Goal: Task Accomplishment & Management: Manage account settings

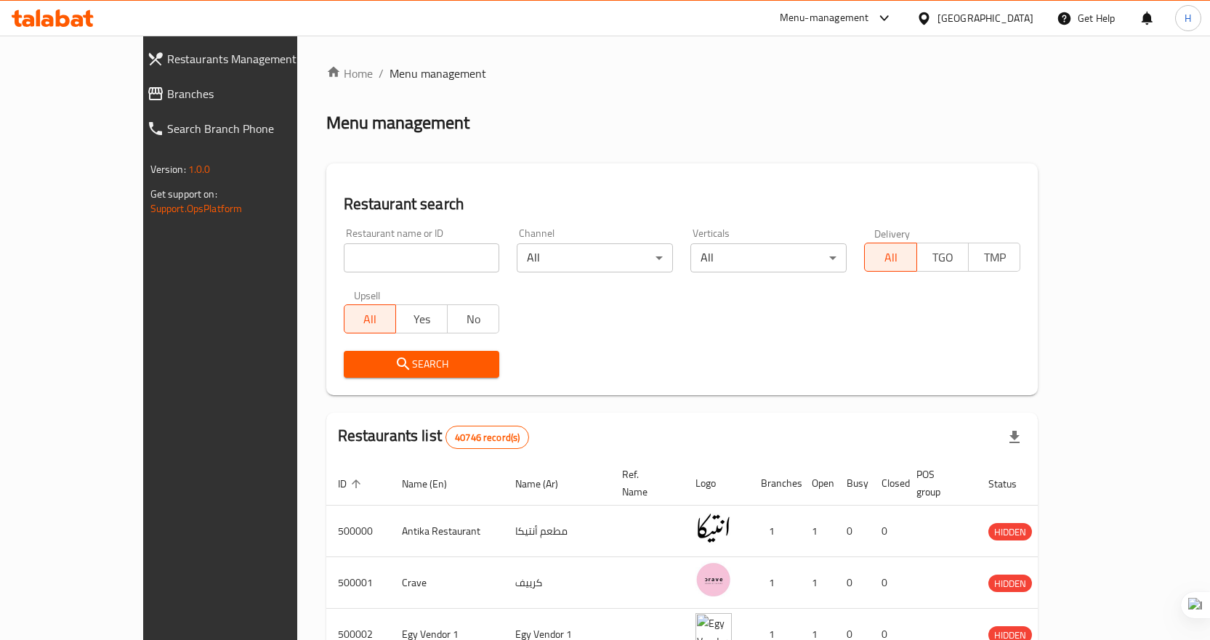
click at [167, 85] on span "Branches" at bounding box center [250, 93] width 166 height 17
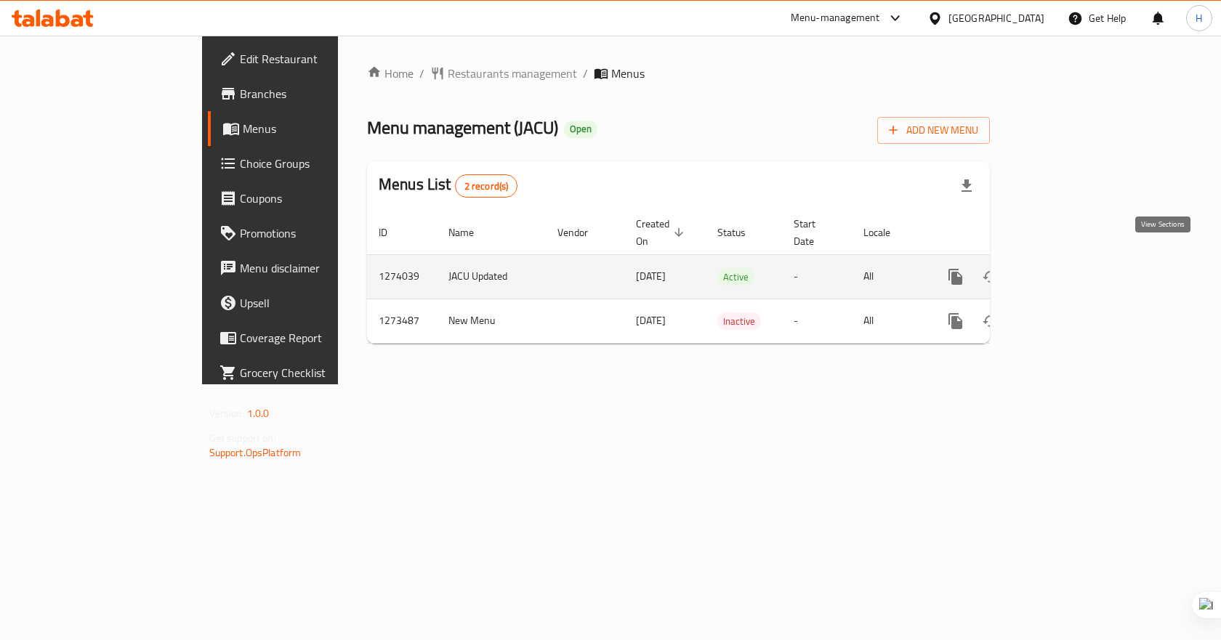
click at [1069, 268] on icon "enhanced table" at bounding box center [1060, 276] width 17 height 17
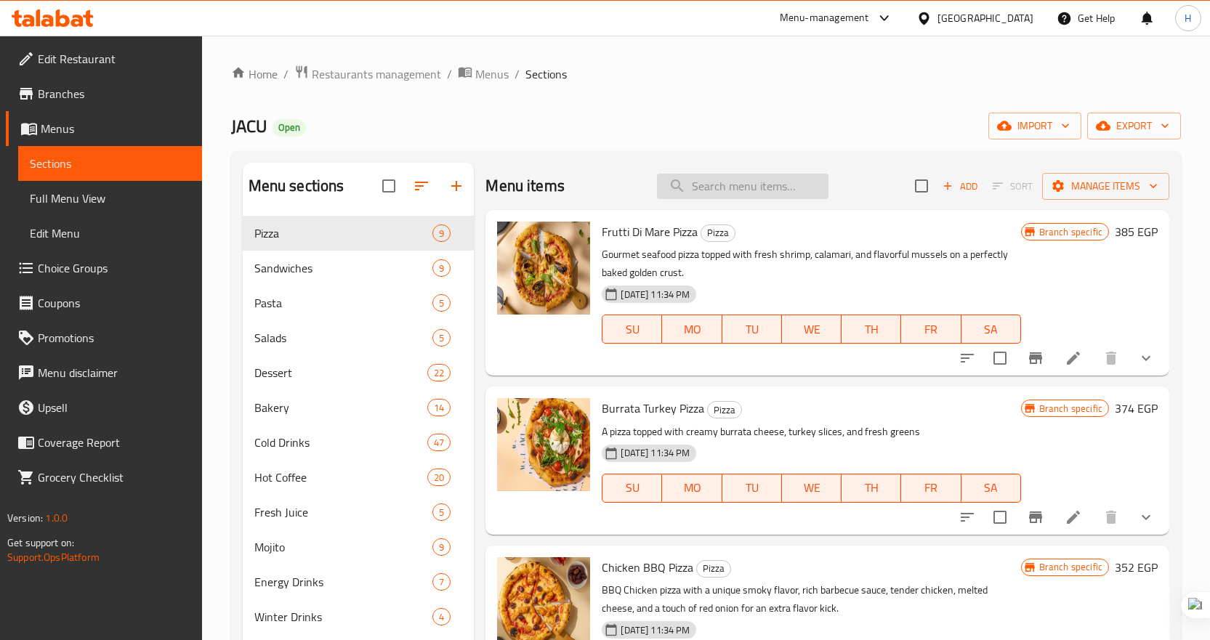
paste input "Mango Juice"
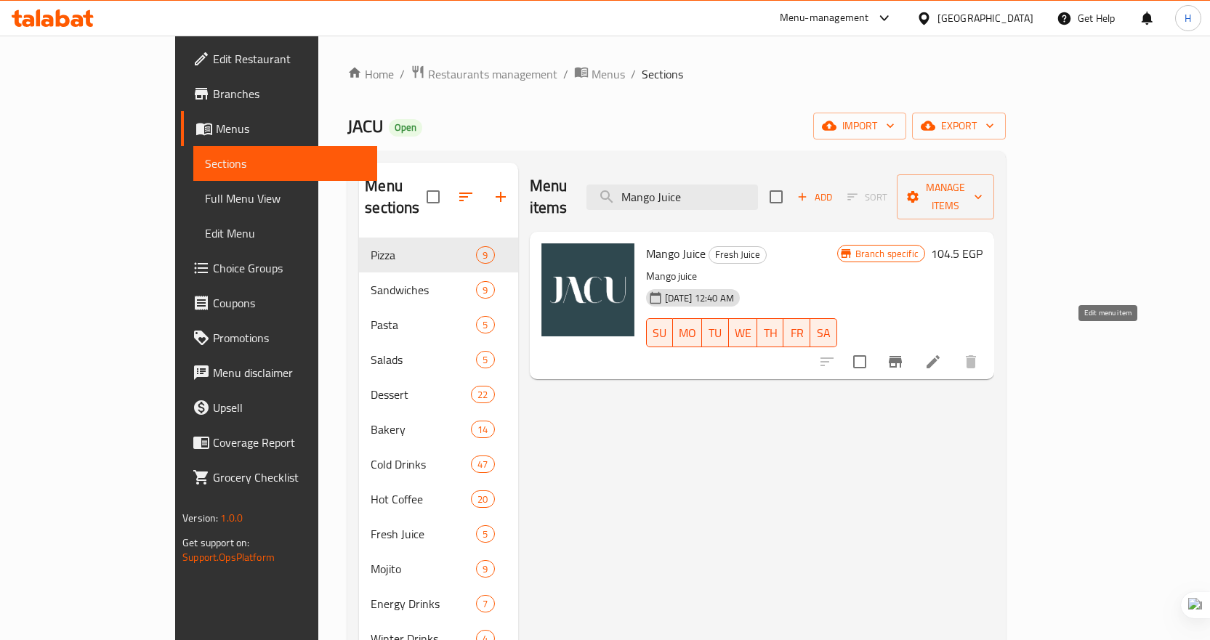
type input "Mango Juice"
click at [942, 353] on icon at bounding box center [932, 361] width 17 height 17
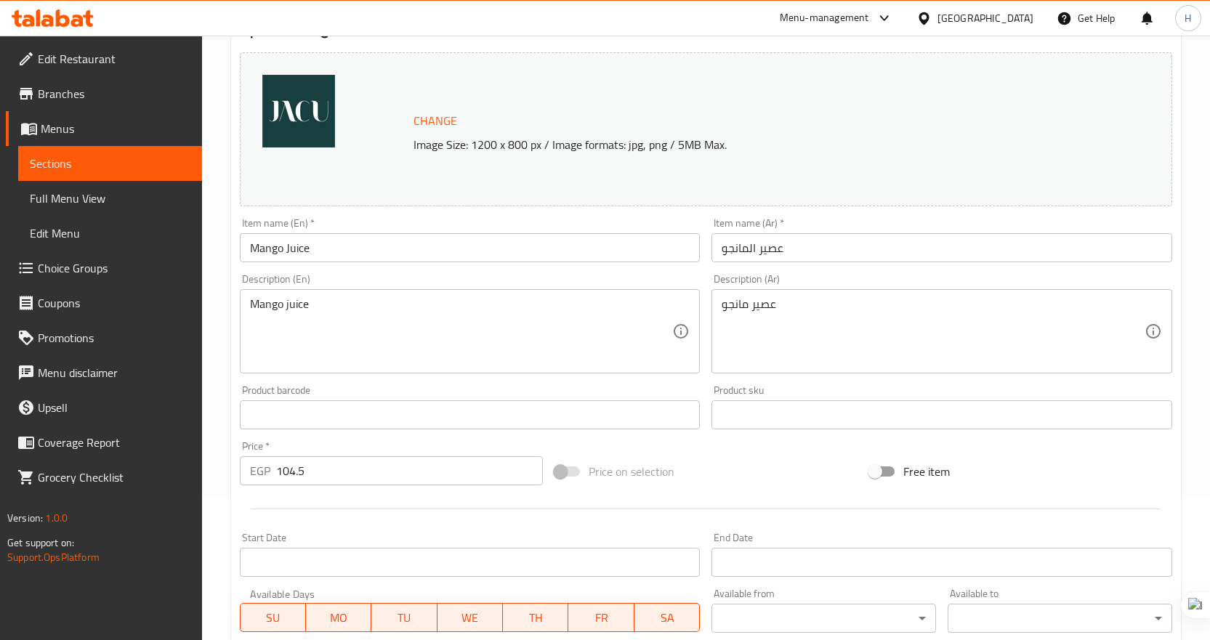
scroll to position [145, 0]
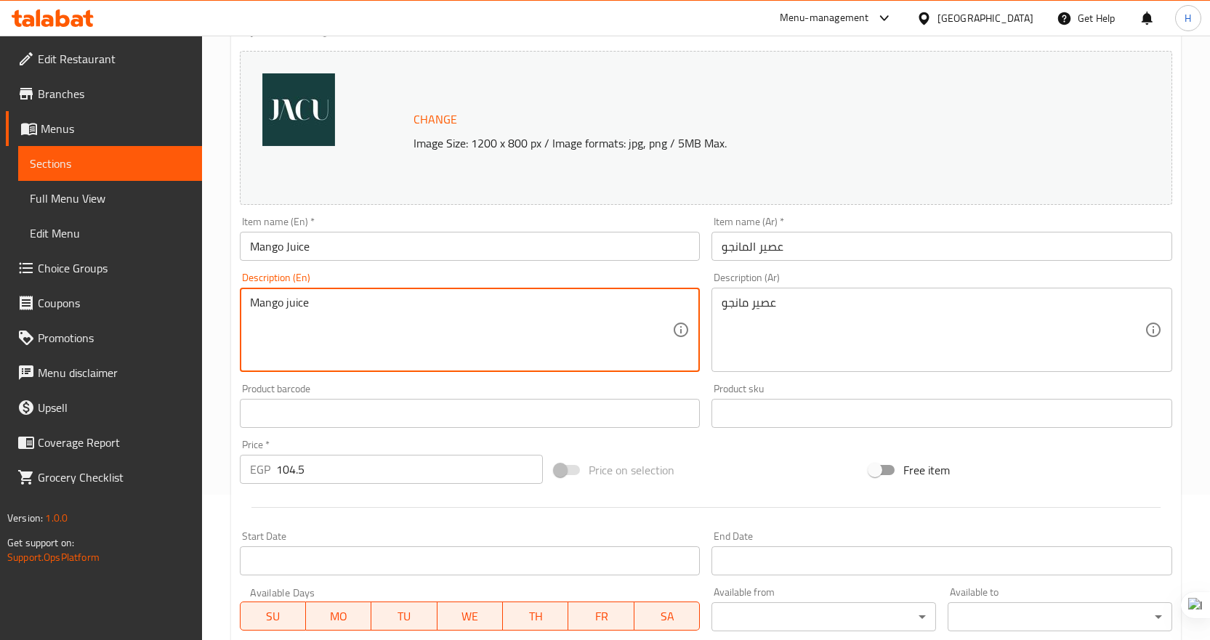
click at [347, 309] on textarea "Mango juice" at bounding box center [461, 330] width 423 height 69
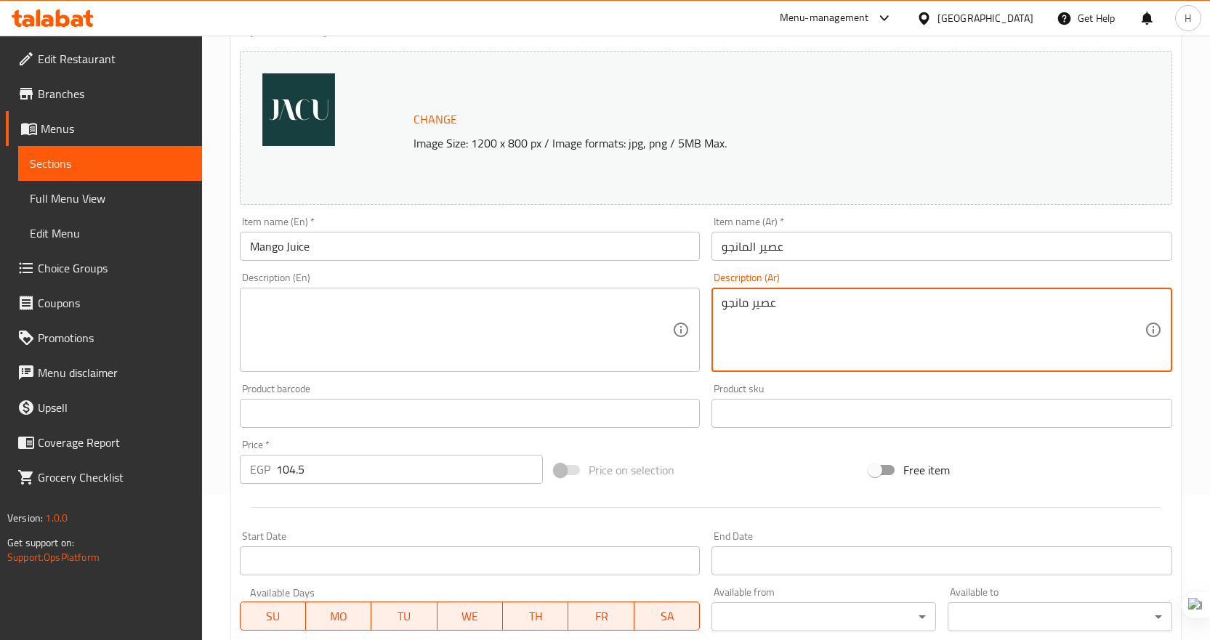
click at [794, 307] on textarea "عصير مانجو" at bounding box center [933, 330] width 423 height 69
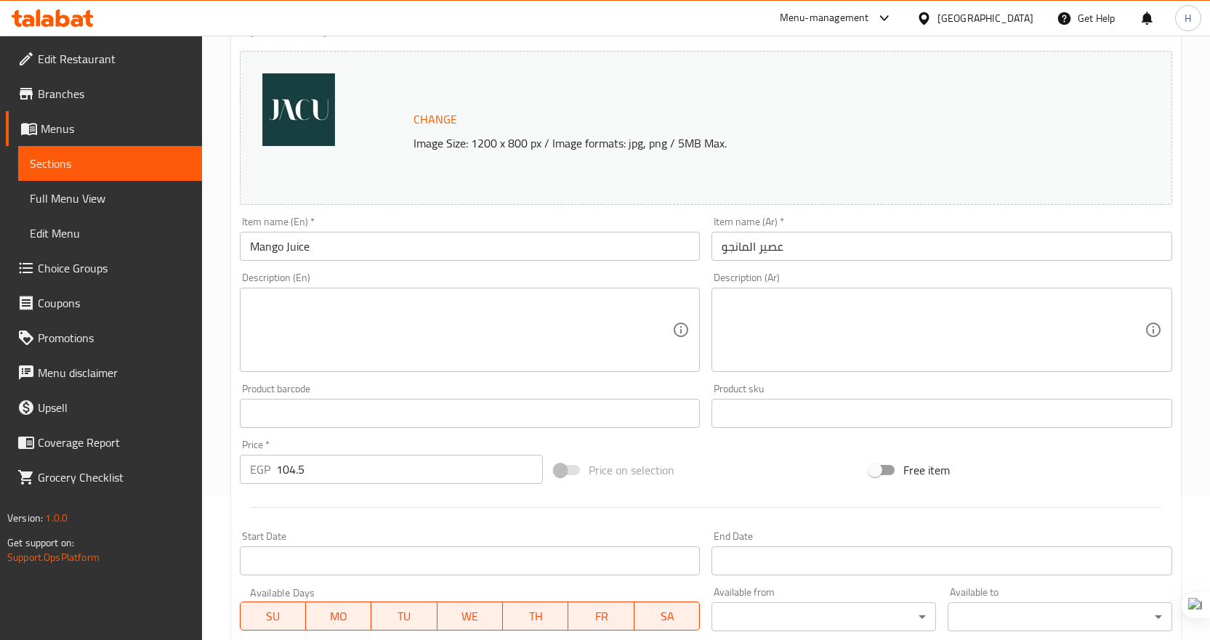
click at [996, 271] on div "Description (Ar) Description (Ar)" at bounding box center [942, 322] width 472 height 111
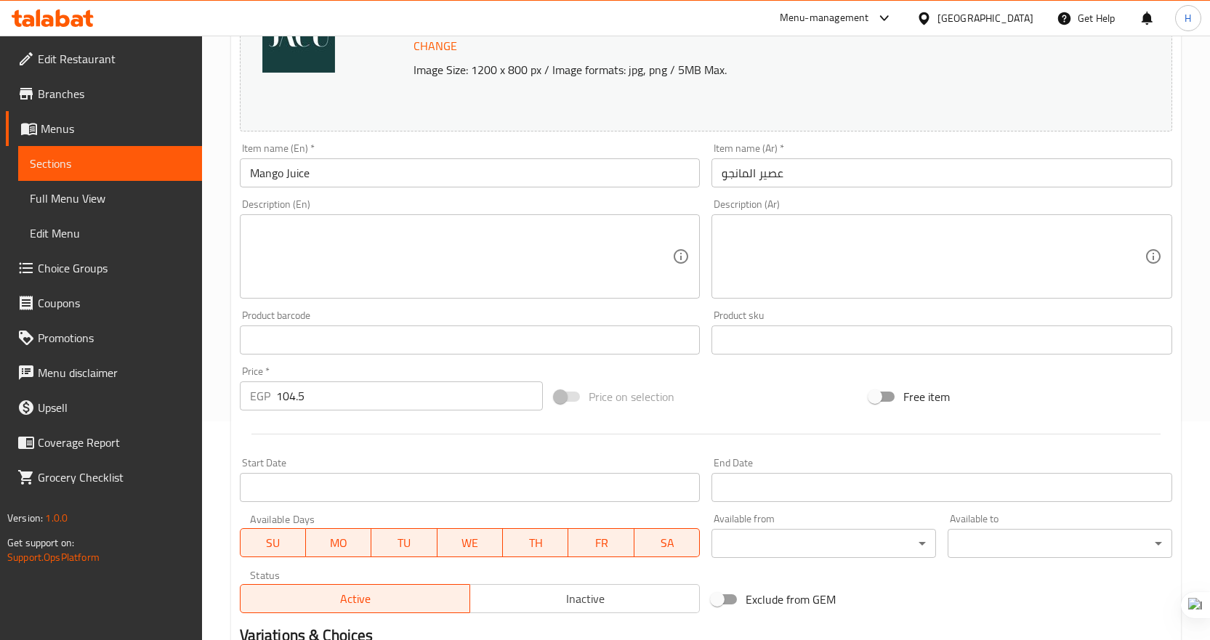
scroll to position [408, 0]
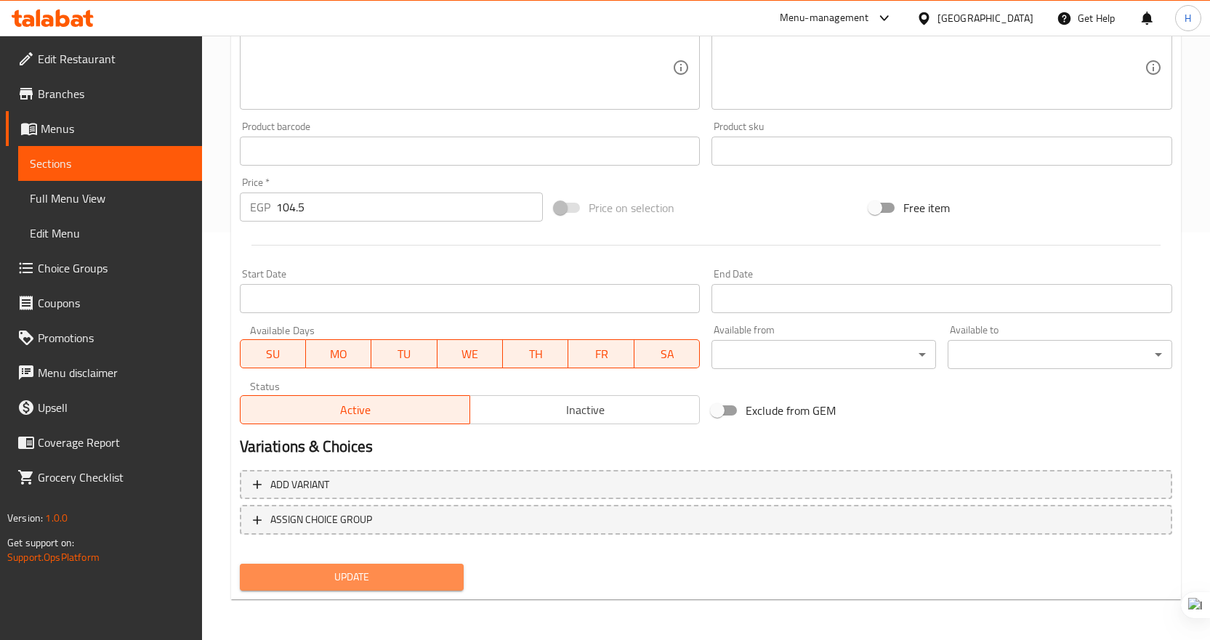
click at [334, 572] on span "Update" at bounding box center [351, 577] width 201 height 18
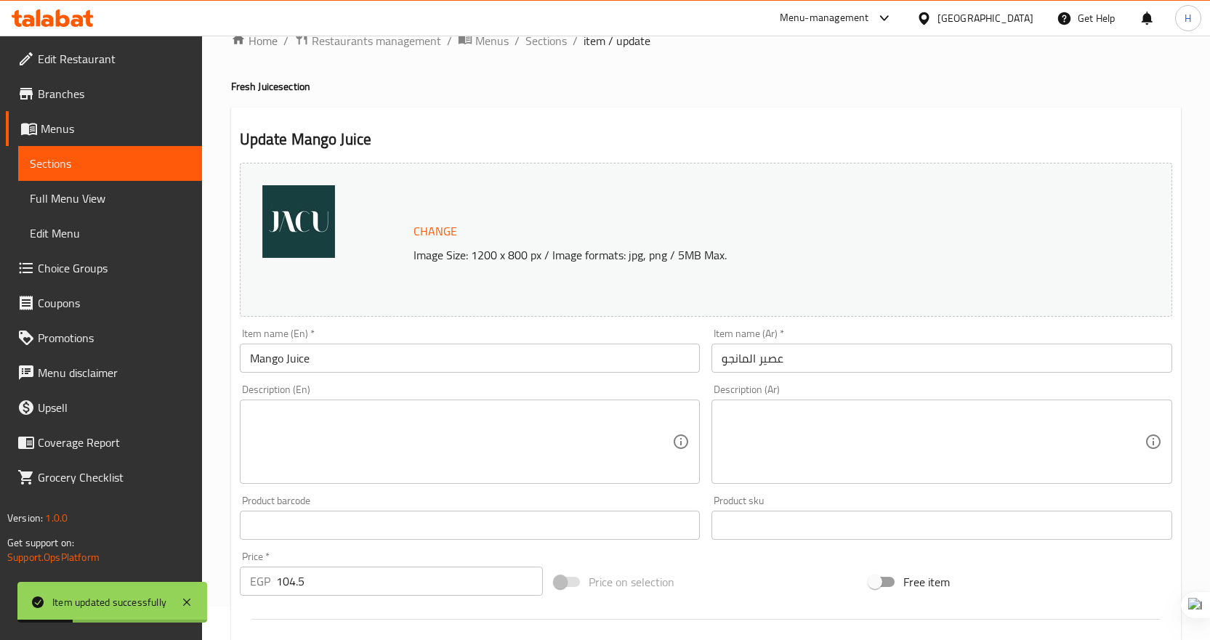
scroll to position [0, 0]
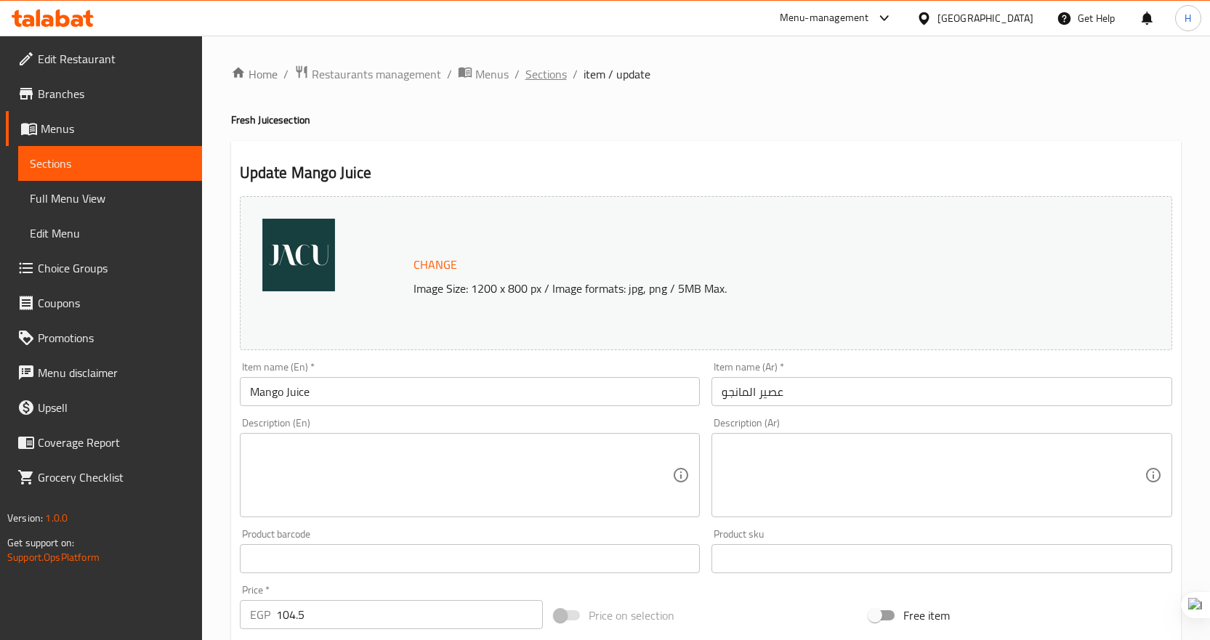
click at [536, 74] on span "Sections" at bounding box center [545, 73] width 41 height 17
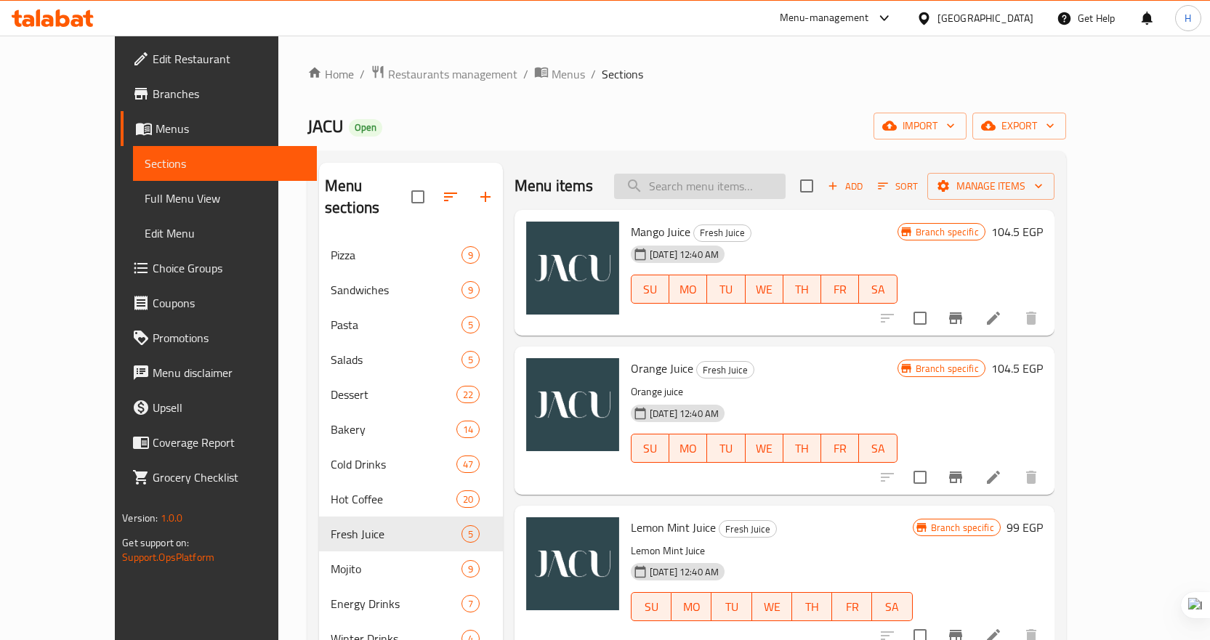
click at [715, 176] on input "search" at bounding box center [700, 186] width 172 height 25
paste input "Orange Juice"
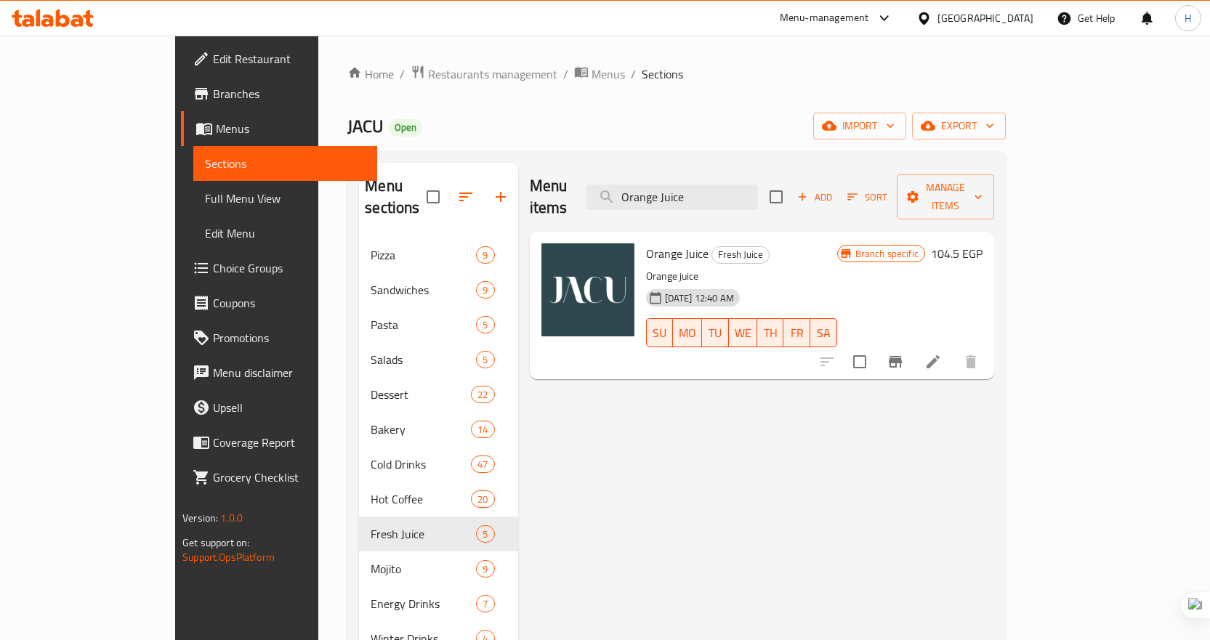
type input "Orange Juice"
click at [988, 344] on div at bounding box center [899, 361] width 179 height 35
click at [954, 352] on li at bounding box center [933, 362] width 41 height 26
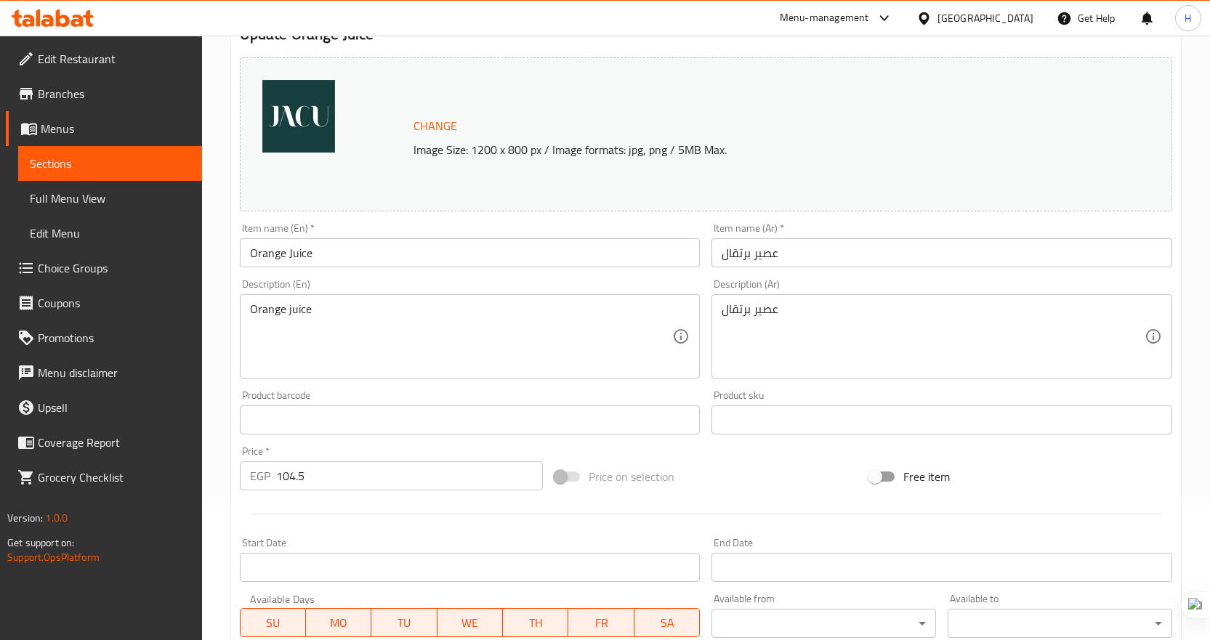
scroll to position [145, 0]
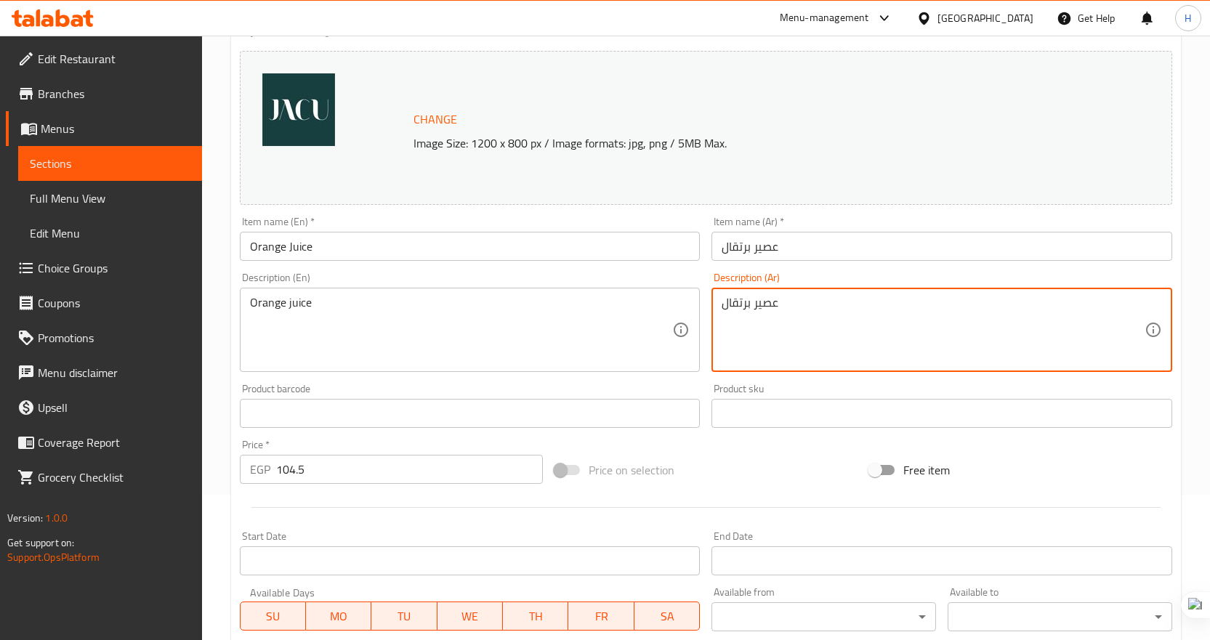
click at [831, 314] on textarea "عصير برتقال" at bounding box center [933, 330] width 423 height 69
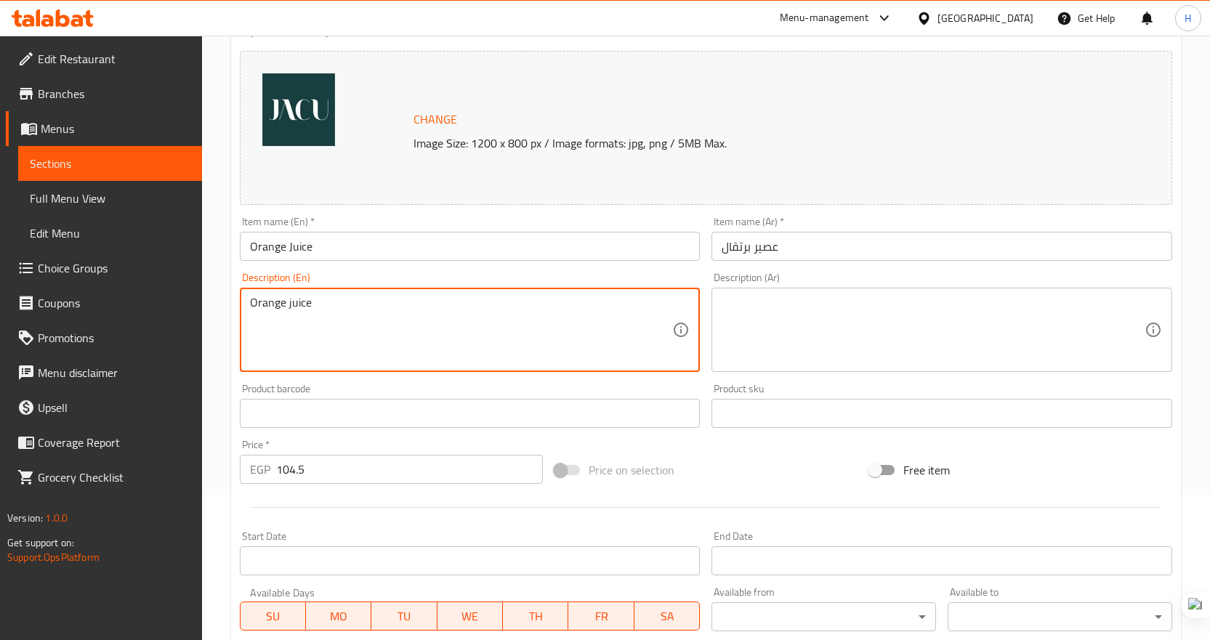
click at [310, 305] on textarea "Orange juice" at bounding box center [461, 330] width 423 height 69
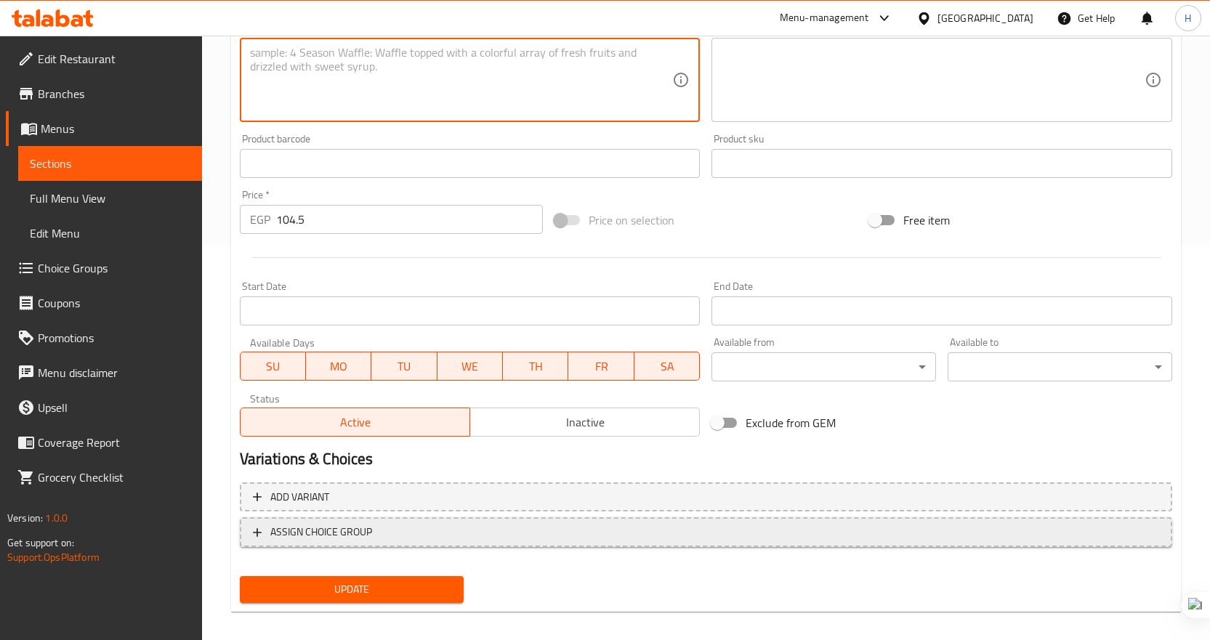
scroll to position [408, 0]
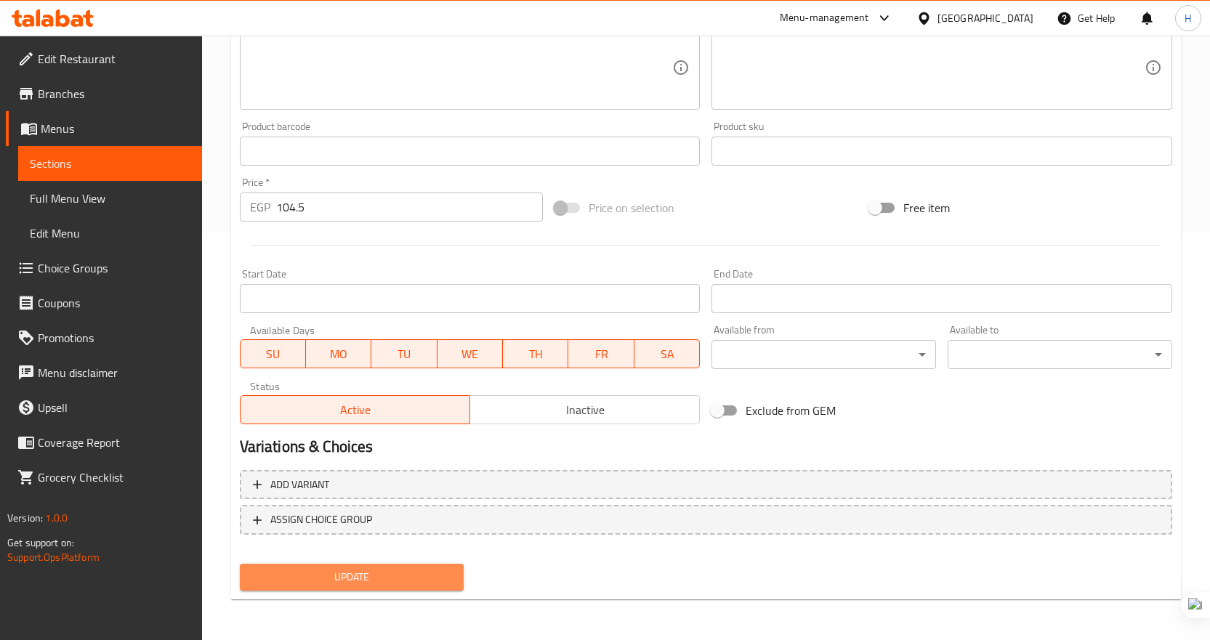
click at [400, 569] on span "Update" at bounding box center [351, 577] width 201 height 18
click at [43, 17] on icon at bounding box center [53, 17] width 82 height 17
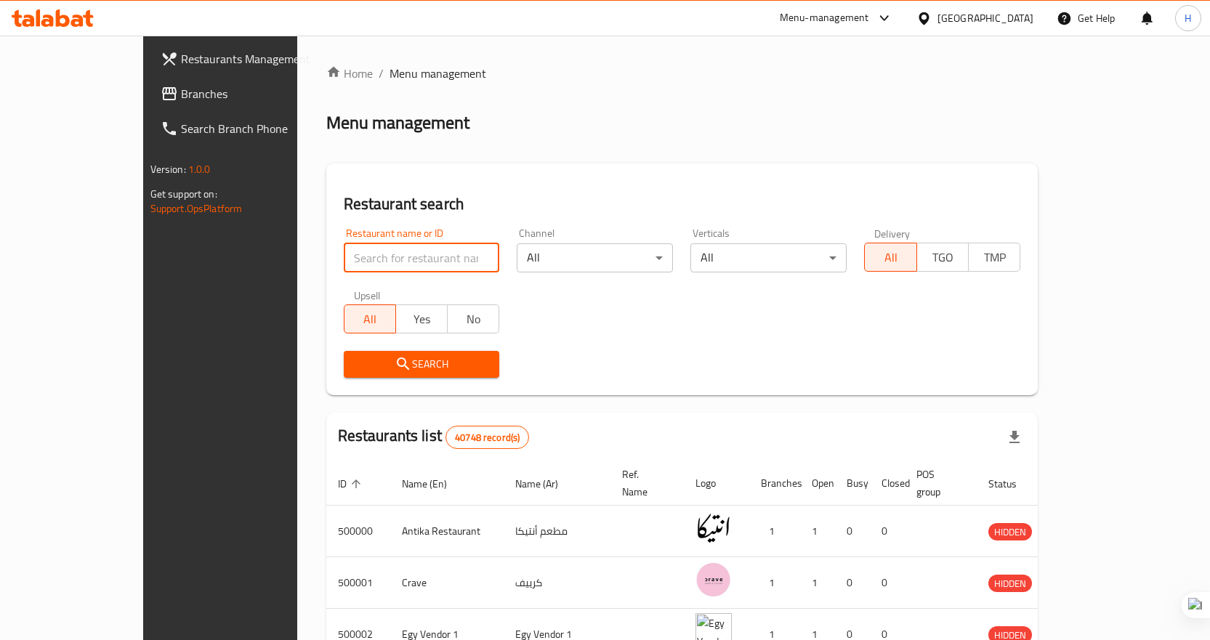
click at [364, 251] on input "search" at bounding box center [422, 257] width 156 height 29
paste input "773048"
type input "773048"
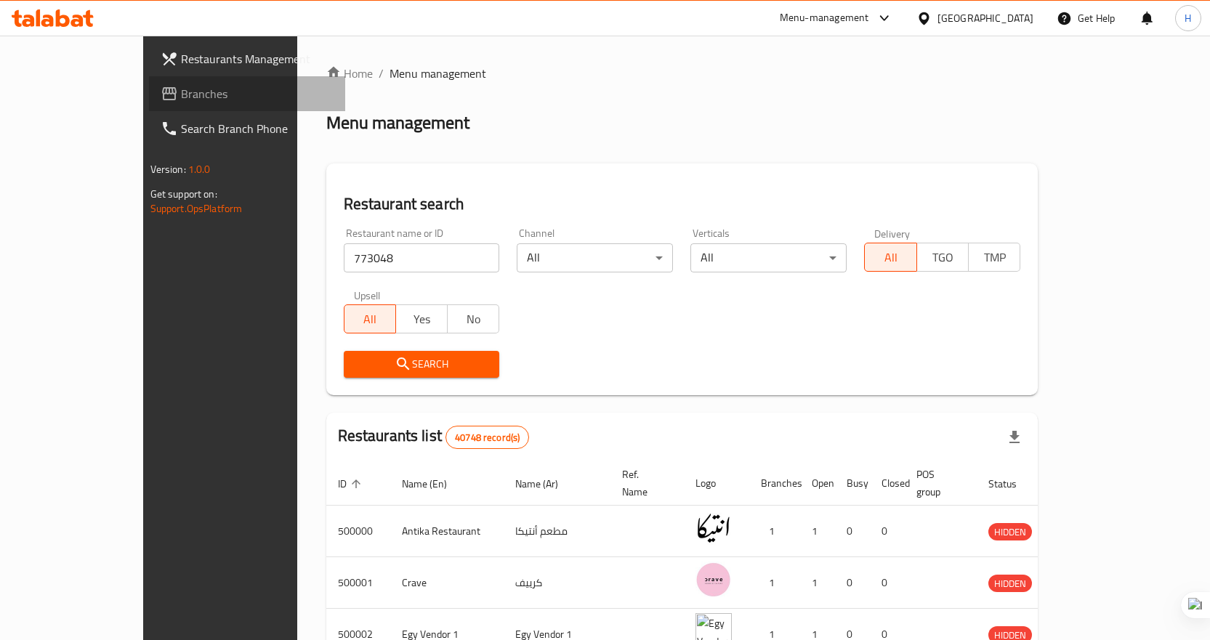
click at [181, 96] on span "Branches" at bounding box center [257, 93] width 153 height 17
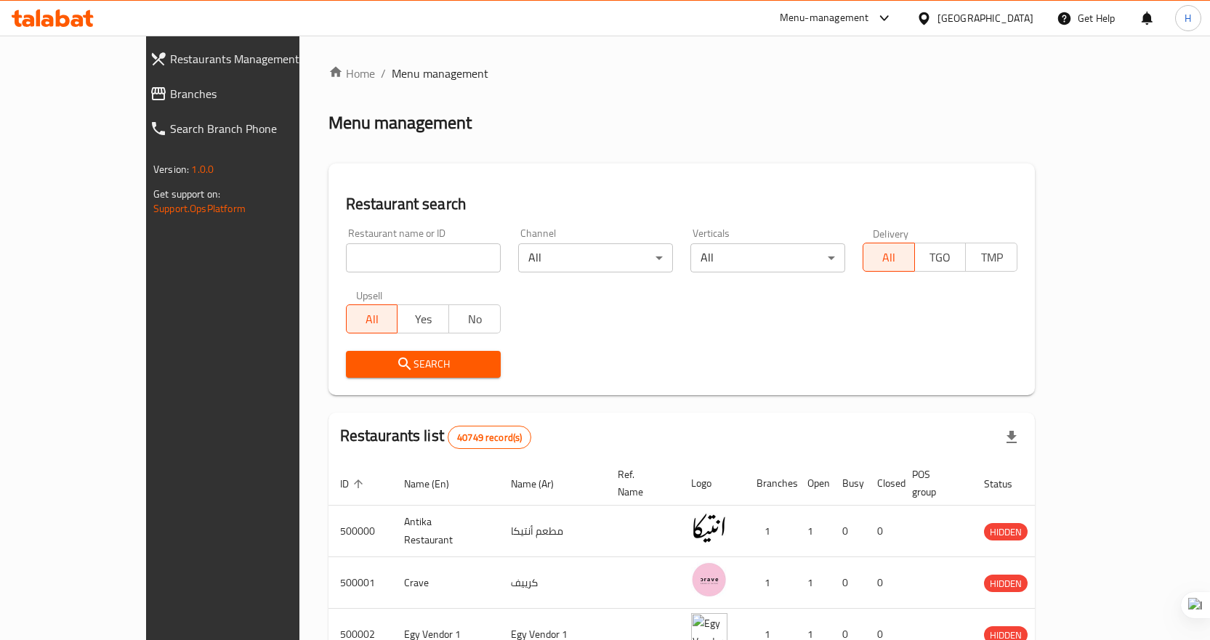
click at [346, 253] on input "search" at bounding box center [423, 257] width 155 height 29
paste input "703201"
type input "703201"
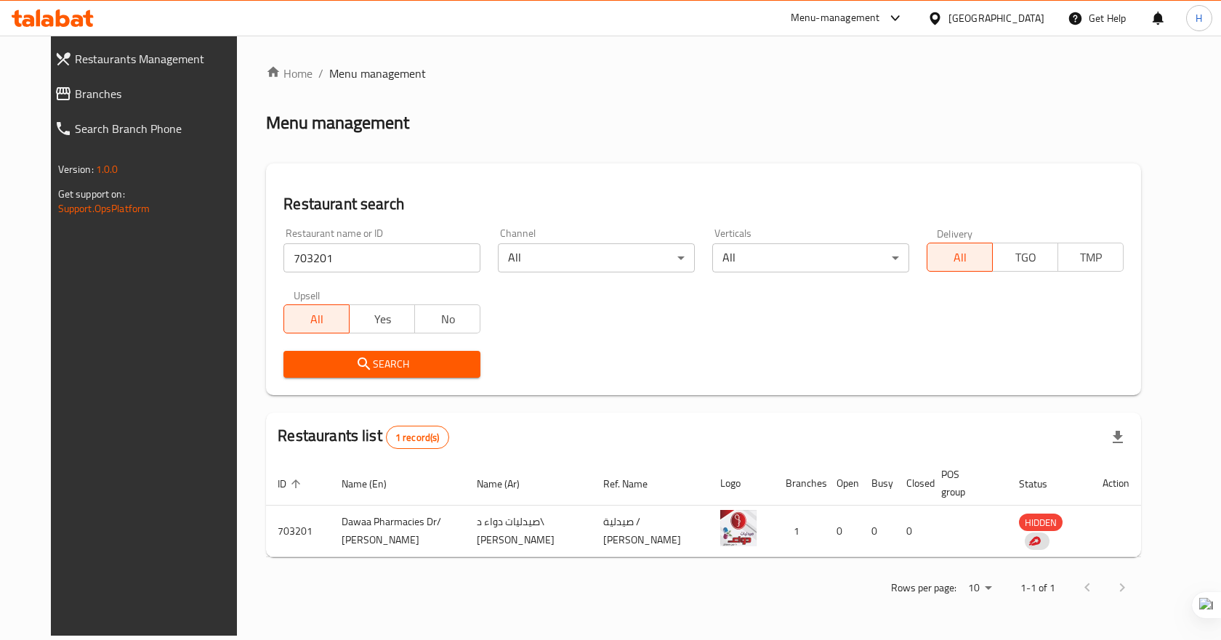
click at [724, 361] on div "Search" at bounding box center [704, 364] width 858 height 44
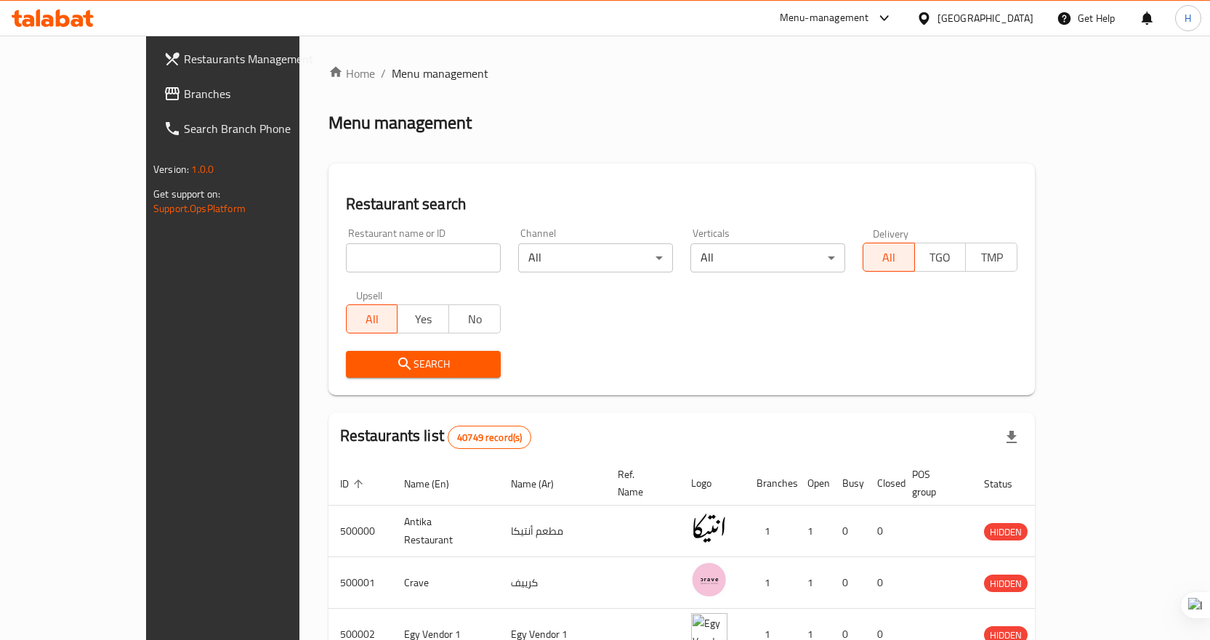
click at [432, 259] on input "search" at bounding box center [423, 257] width 155 height 29
paste input "703201"
type input "703201"
click at [408, 369] on span "Search" at bounding box center [424, 364] width 132 height 18
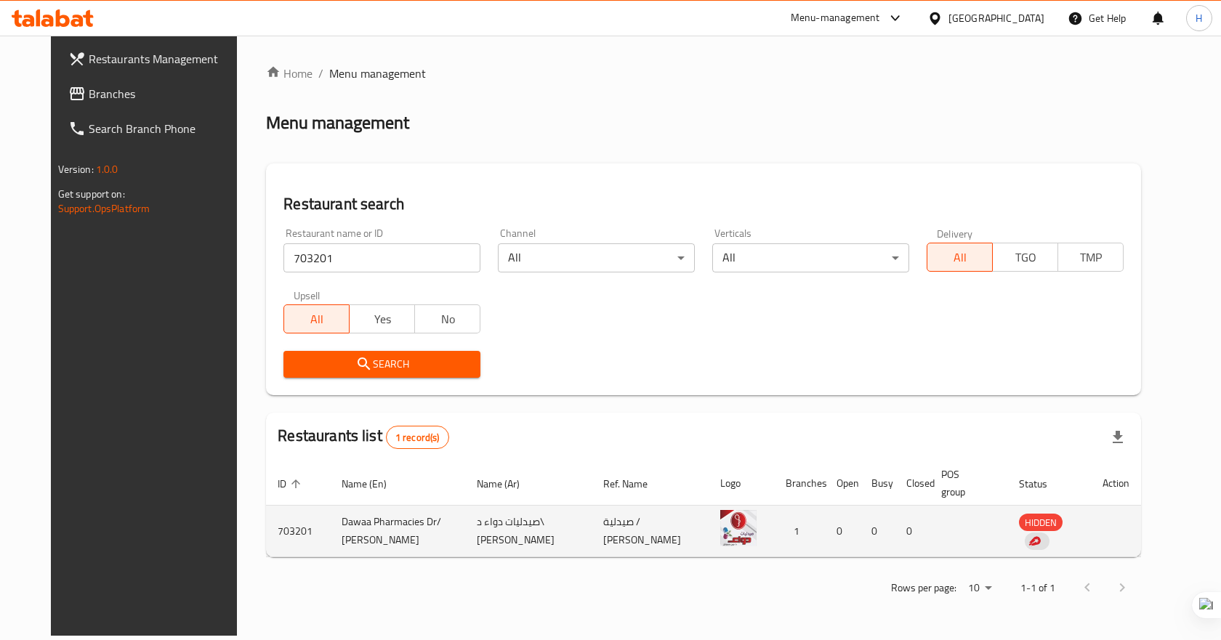
click at [1091, 524] on td "HIDDEN" at bounding box center [1049, 532] width 84 height 52
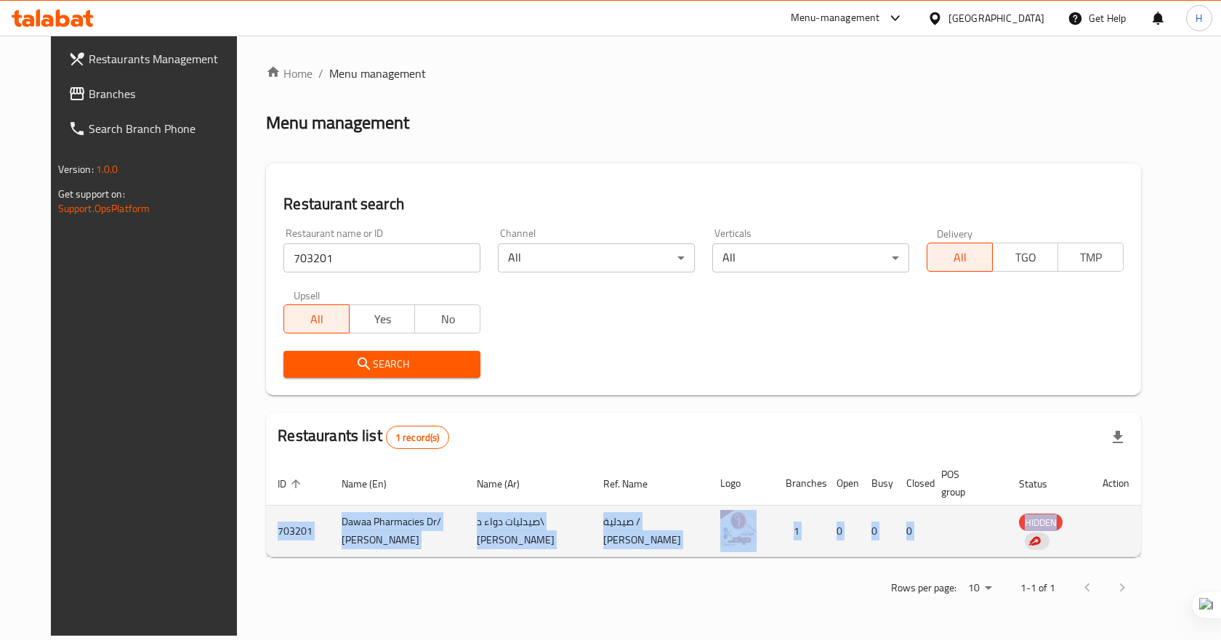
drag, startPoint x: 246, startPoint y: 533, endPoint x: 1154, endPoint y: 524, distance: 907.8
click at [1141, 524] on tr "703201 Dawaa Pharmacies Dr/ John Samuel صيدليات دواء د\ جون صموئيل صيدلية / جون…" at bounding box center [703, 532] width 875 height 52
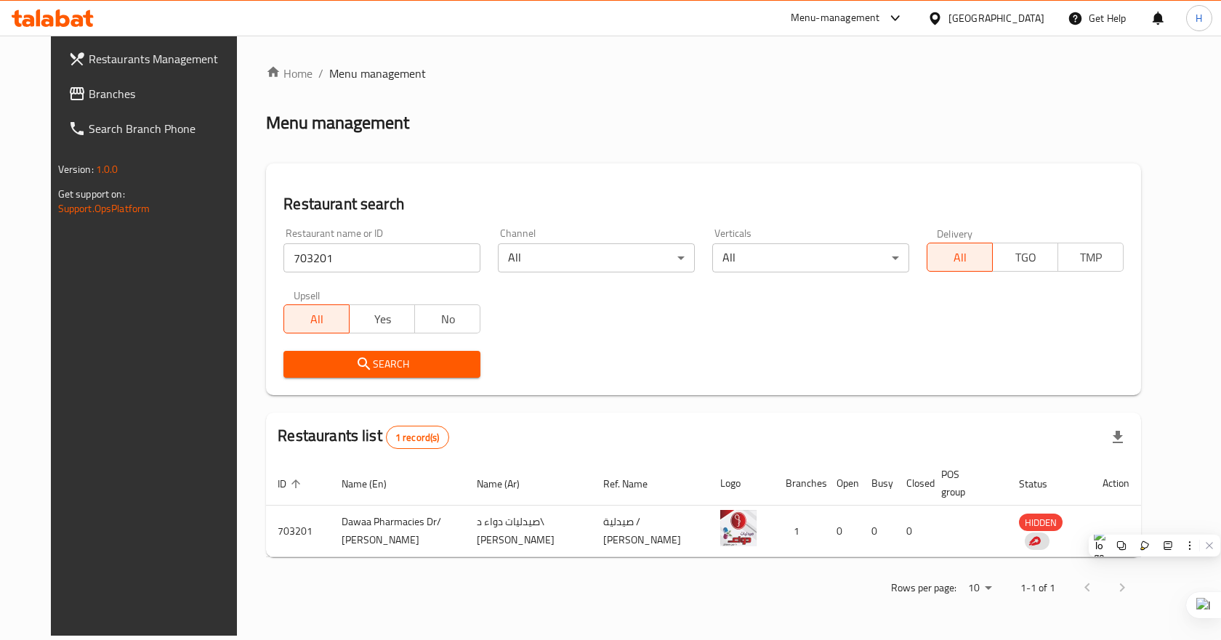
click at [996, 430] on div "Restaurants list 1 record(s)" at bounding box center [703, 437] width 875 height 49
click at [1134, 578] on div at bounding box center [1105, 588] width 70 height 35
click at [89, 98] on span "Branches" at bounding box center [166, 93] width 155 height 17
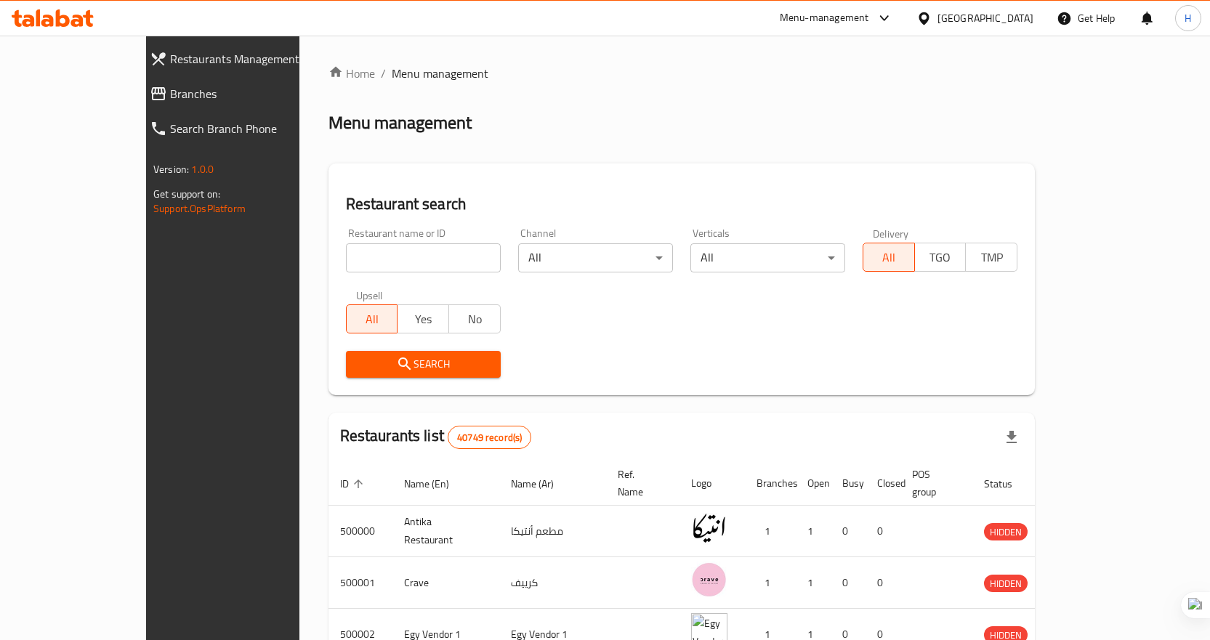
click at [362, 265] on input "search" at bounding box center [423, 257] width 155 height 29
paste input "703201"
type input "703201"
click at [392, 373] on div "Copy Improve" at bounding box center [306, 371] width 172 height 22
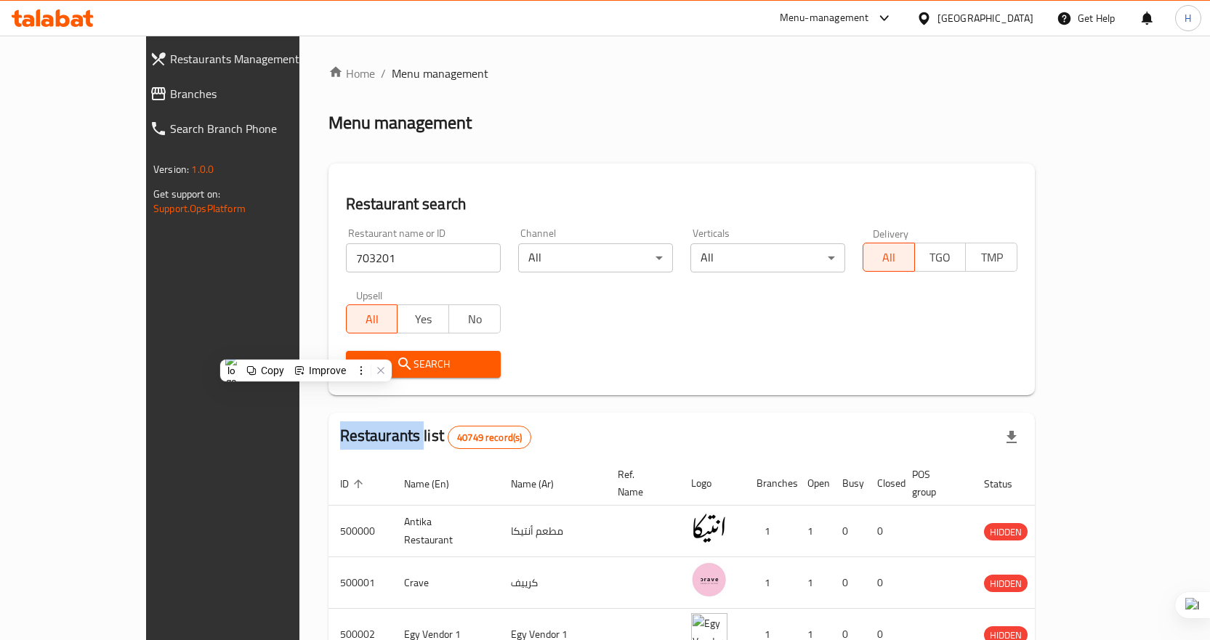
click at [432, 369] on span "Search" at bounding box center [424, 364] width 132 height 18
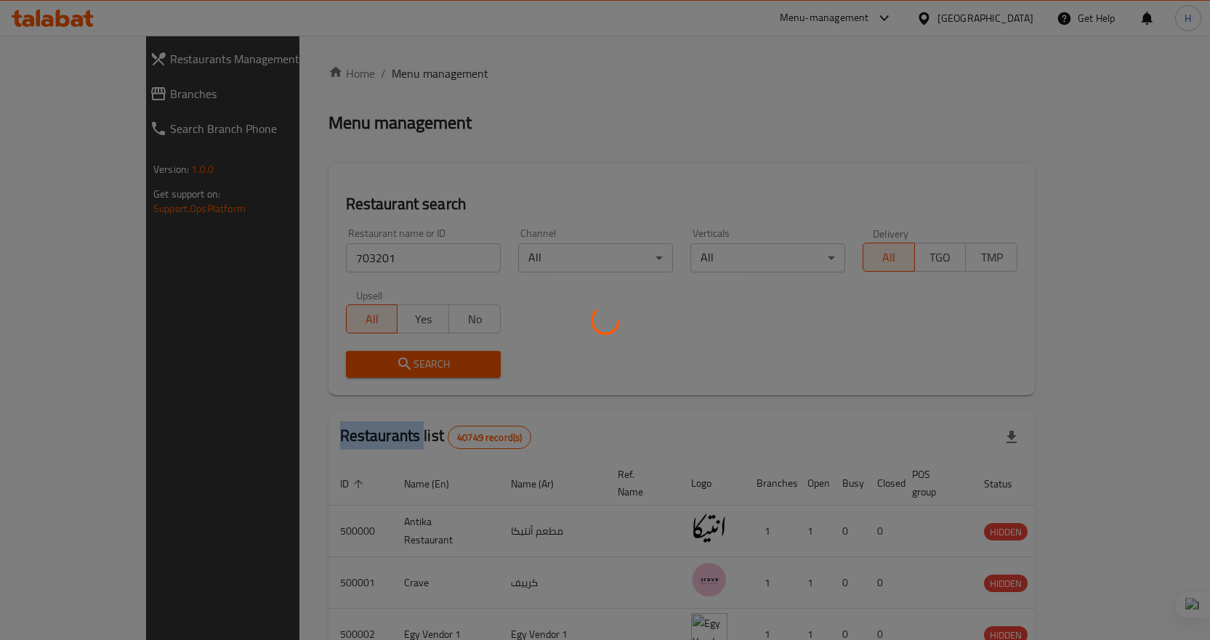
click at [432, 369] on div at bounding box center [605, 320] width 1210 height 640
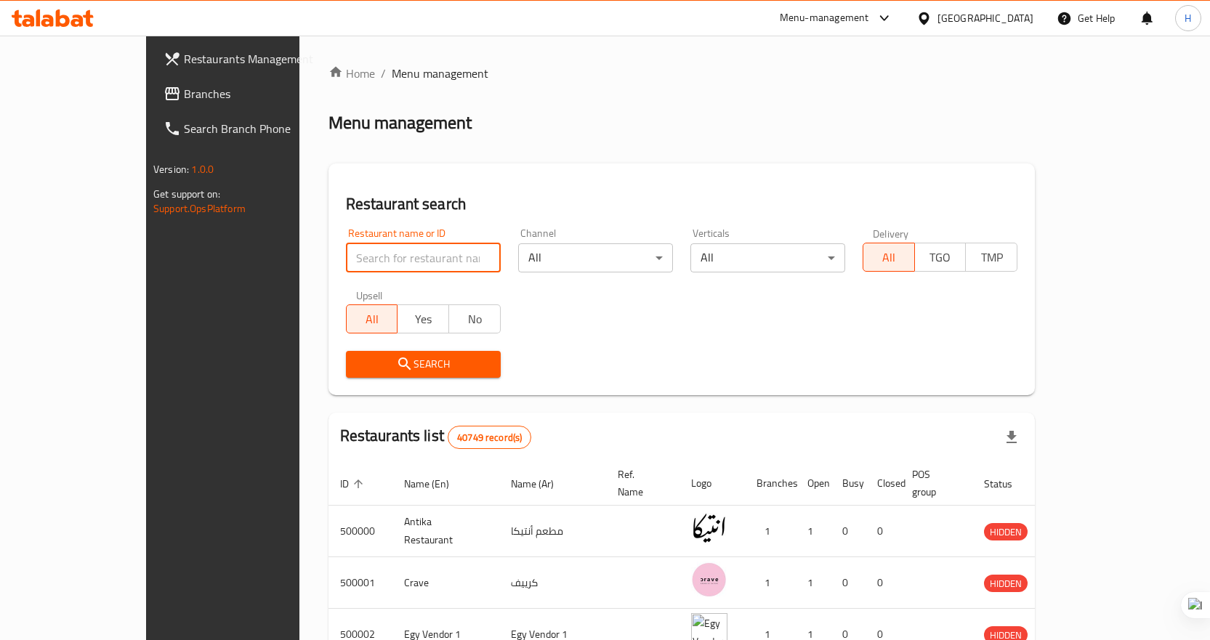
click at [346, 258] on input "search" at bounding box center [423, 257] width 155 height 29
paste input "703201"
type input "703201"
click at [360, 251] on input "search" at bounding box center [423, 257] width 155 height 29
paste input "703201"
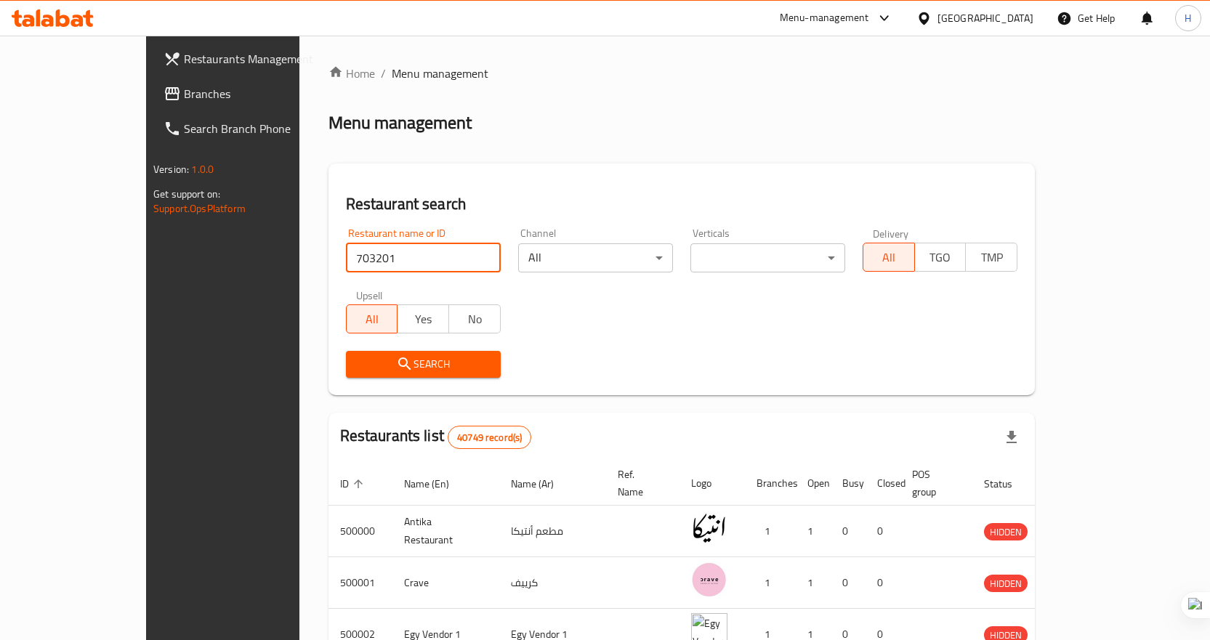
type input "703201"
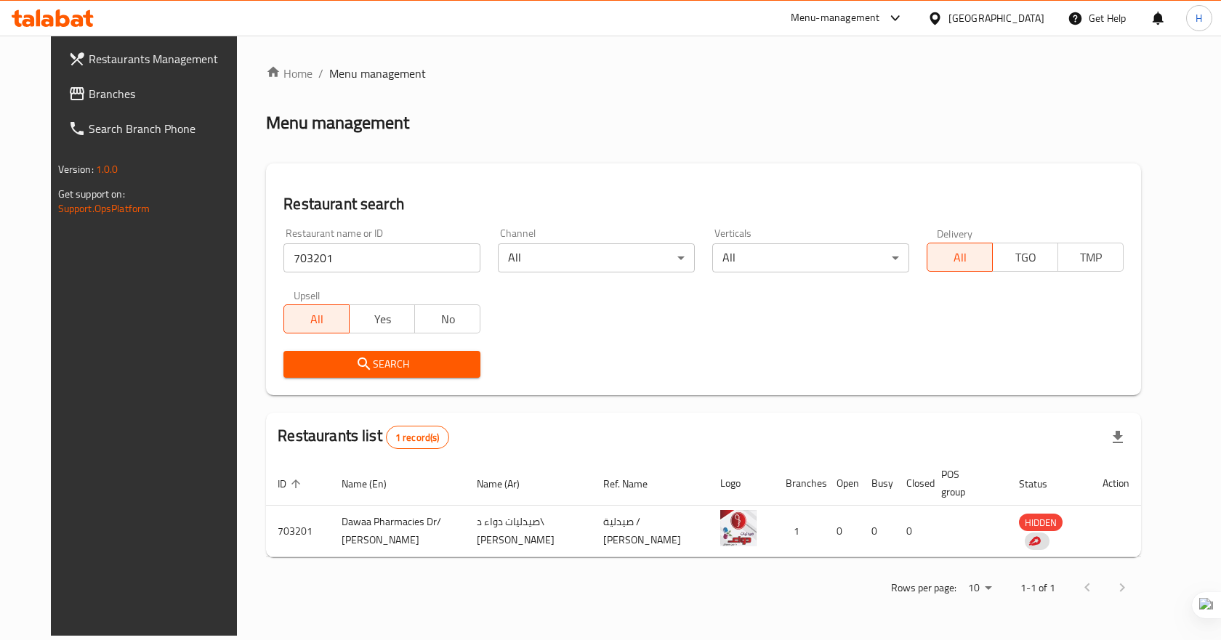
click at [89, 94] on span "Branches" at bounding box center [166, 93] width 155 height 17
